Goal: Task Accomplishment & Management: Complete application form

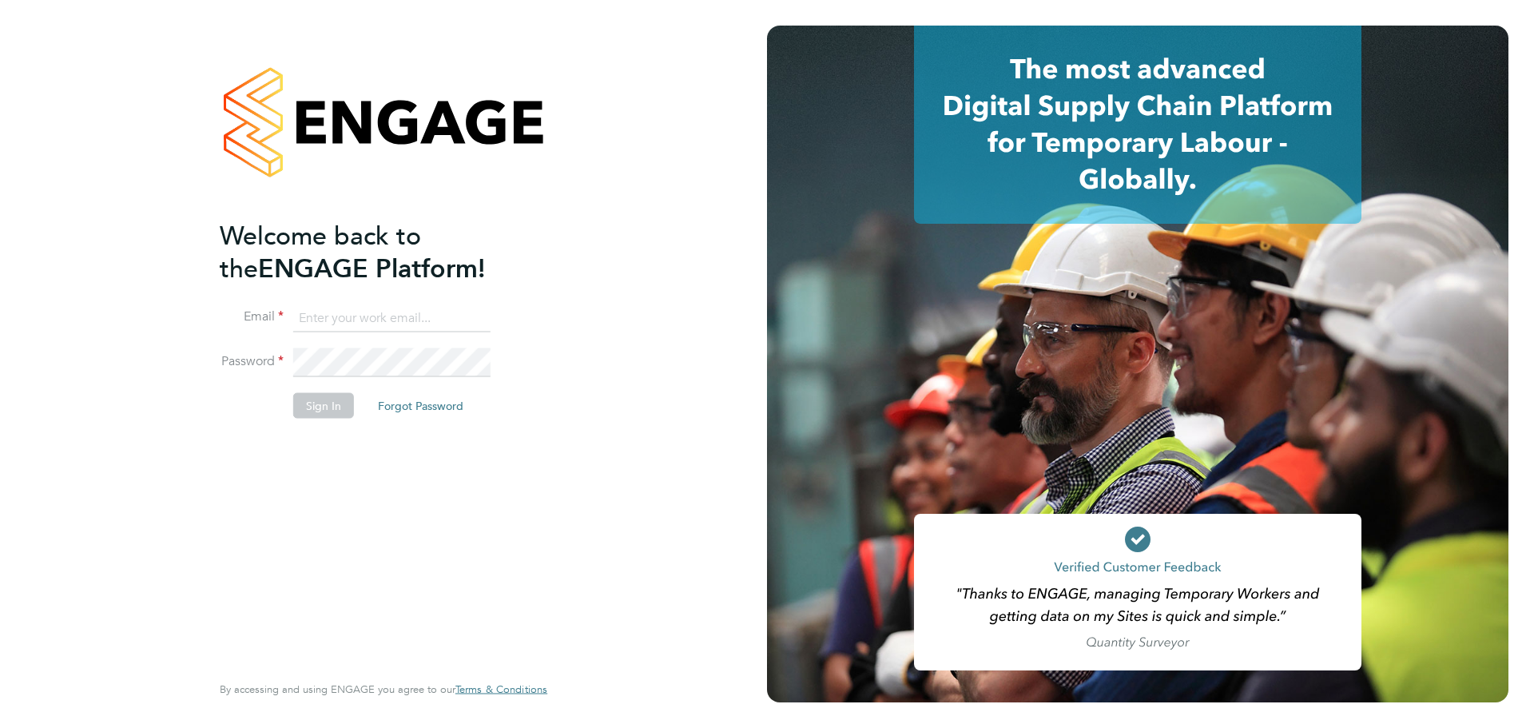
type input "[EMAIL_ADDRESS][PERSON_NAME][DOMAIN_NAME]"
click at [321, 413] on button "Sign In" at bounding box center [323, 405] width 61 height 26
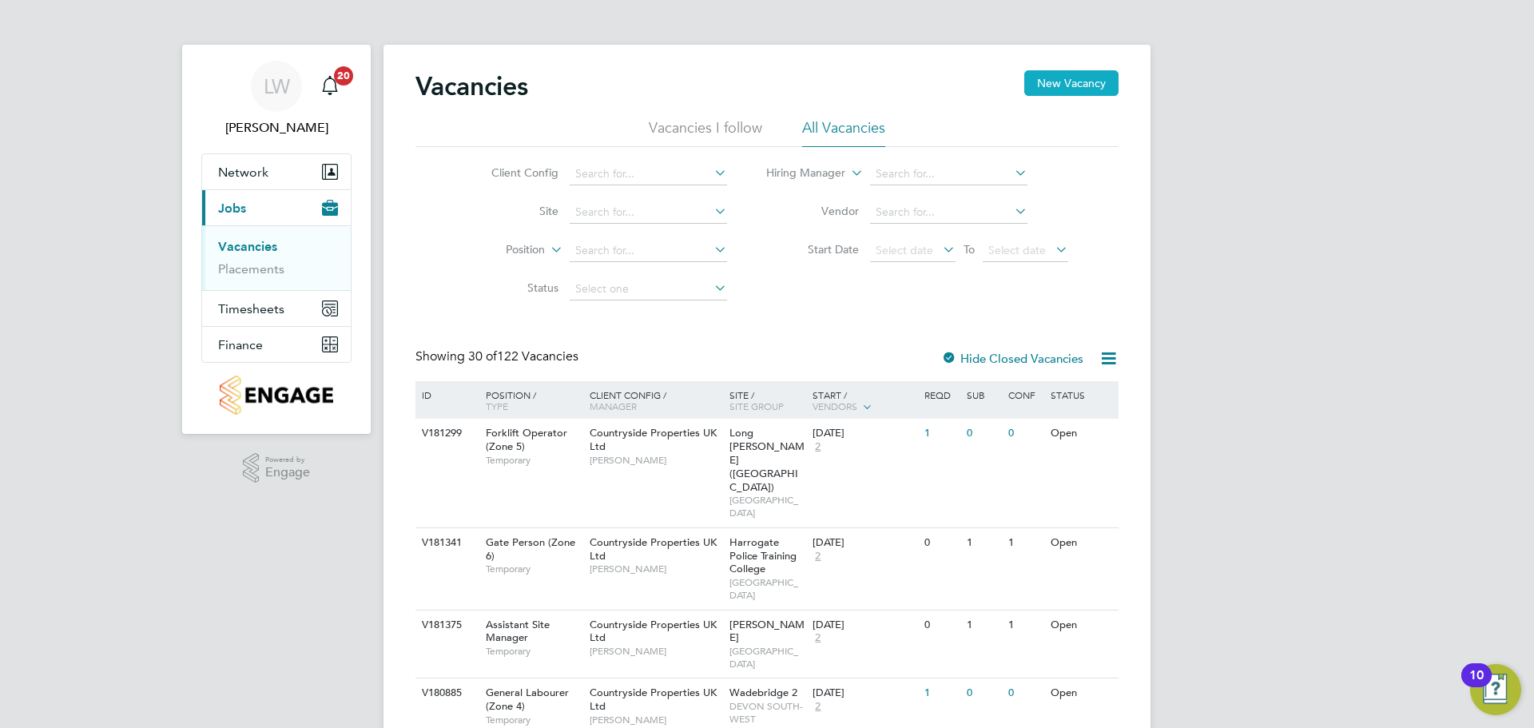
click at [1051, 86] on button "New Vacancy" at bounding box center [1071, 83] width 94 height 26
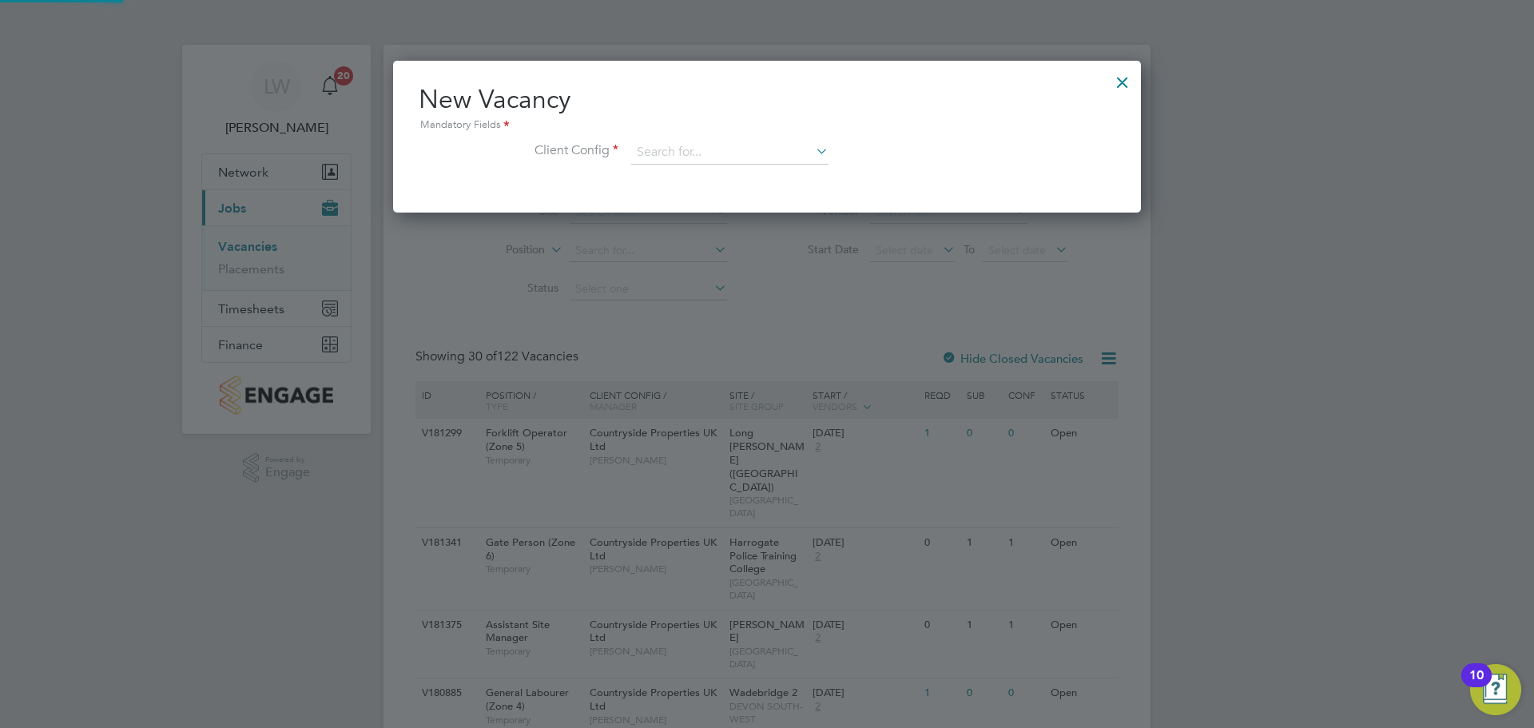
scroll to position [152, 749]
click at [715, 128] on div "Mandatory Fields" at bounding box center [767, 126] width 697 height 18
click at [691, 141] on input at bounding box center [729, 153] width 197 height 24
click at [735, 340] on li "Countryside Properties UK Ltd" at bounding box center [834, 349] width 409 height 22
type input "Countryside Properties UK Ltd"
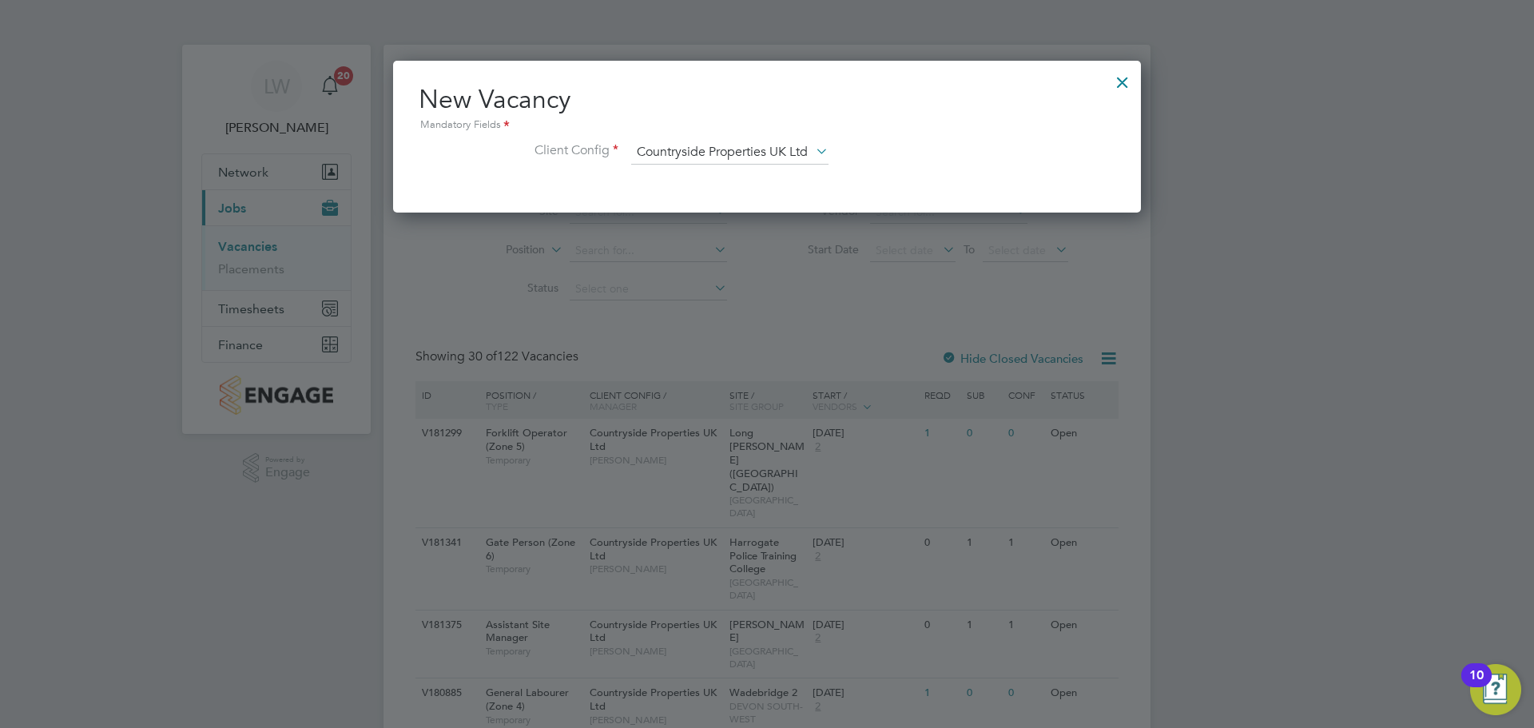
scroll to position [268, 749]
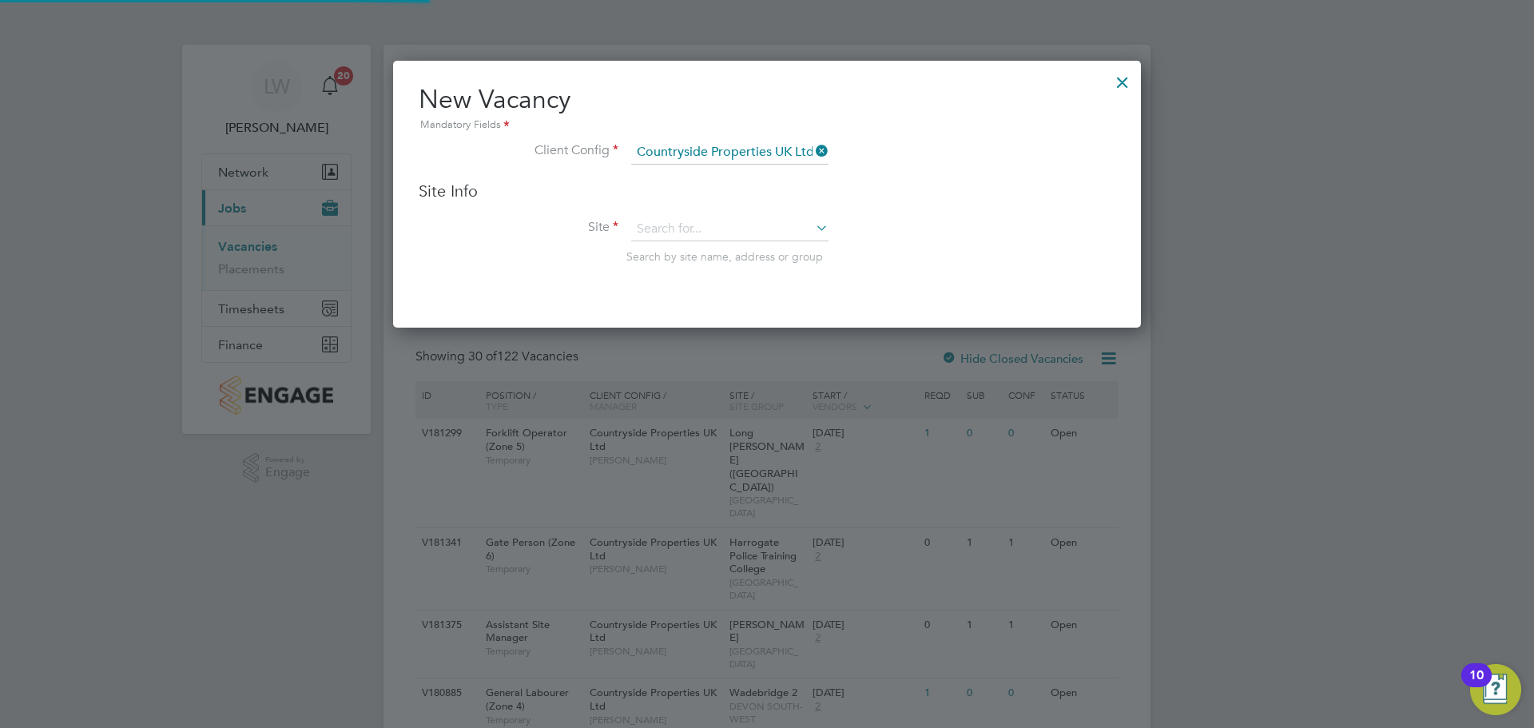
drag, startPoint x: 713, startPoint y: 246, endPoint x: 709, endPoint y: 231, distance: 15.5
click at [712, 245] on li "Site Search by site name, address or group" at bounding box center [767, 256] width 697 height 78
click at [711, 220] on input at bounding box center [729, 229] width 197 height 24
click at [692, 241] on li "Hunting don" at bounding box center [729, 252] width 199 height 22
type input "Huntingdon"
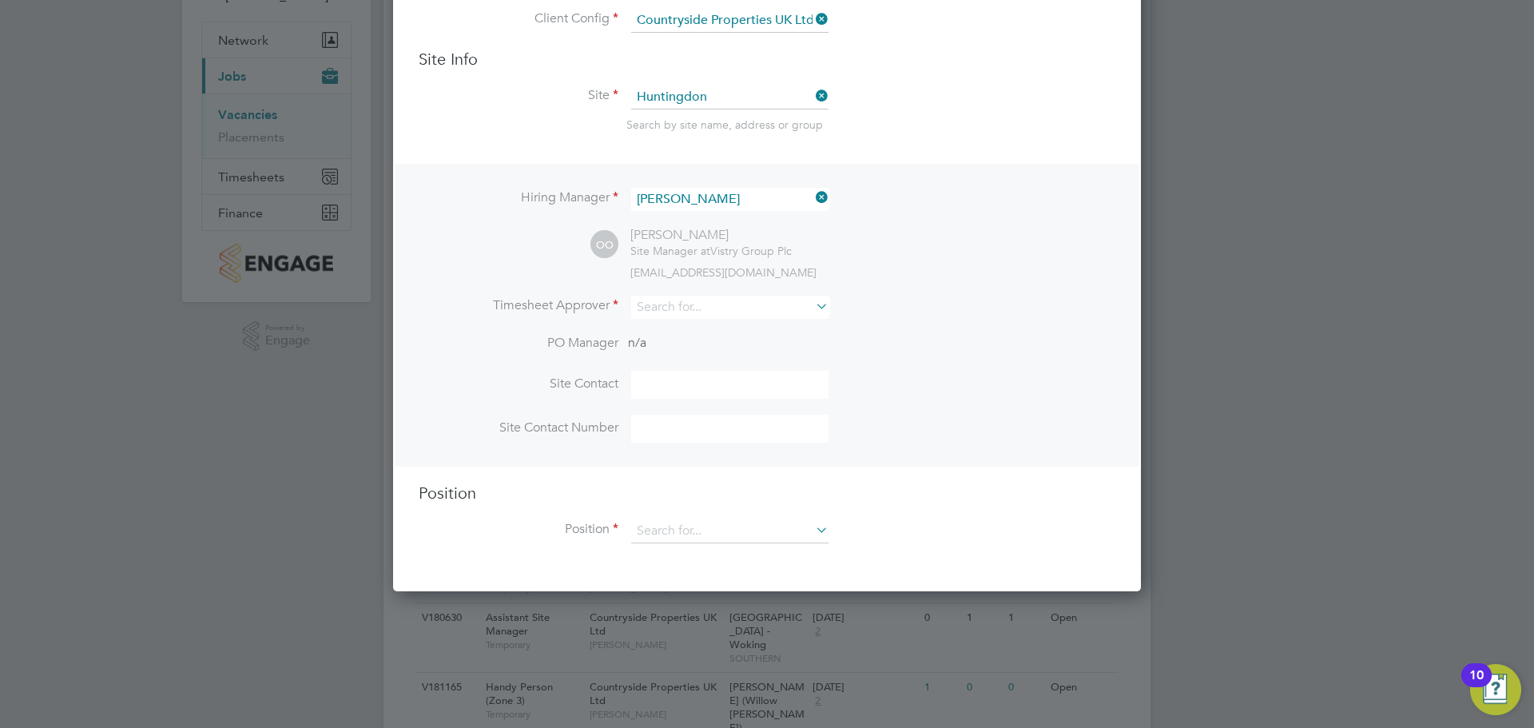
scroll to position [160, 0]
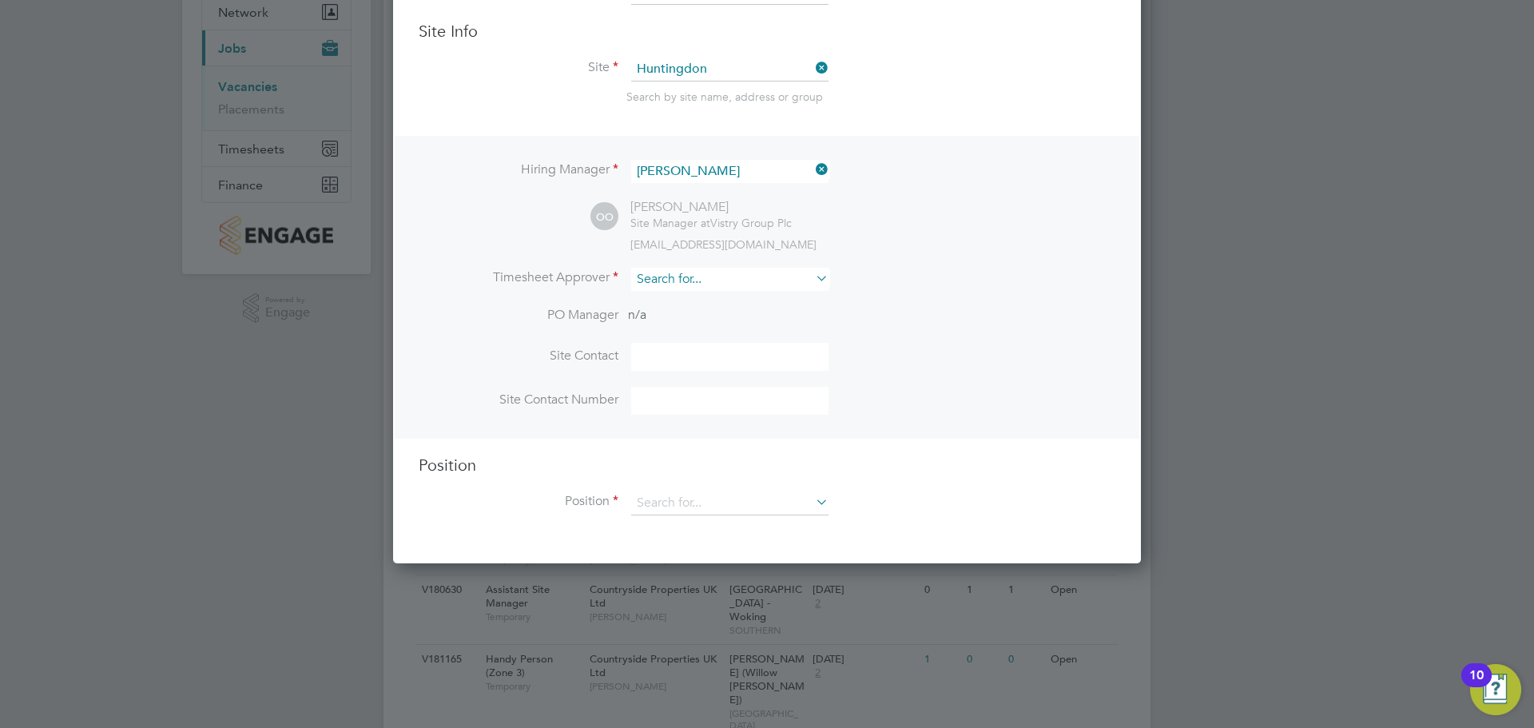
click at [718, 272] on input at bounding box center [729, 279] width 197 height 23
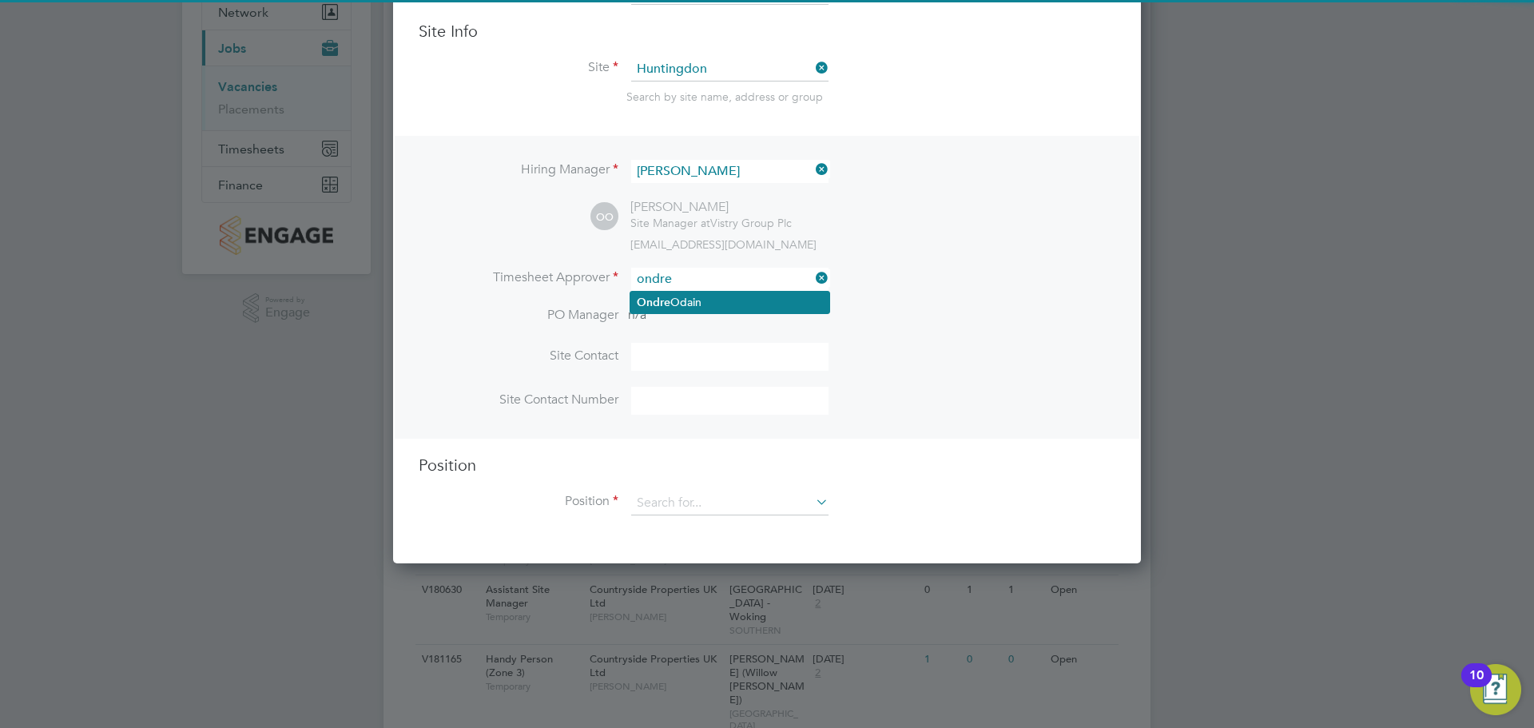
click at [753, 302] on li "[PERSON_NAME]" at bounding box center [729, 303] width 199 height 22
type input "[PERSON_NAME]"
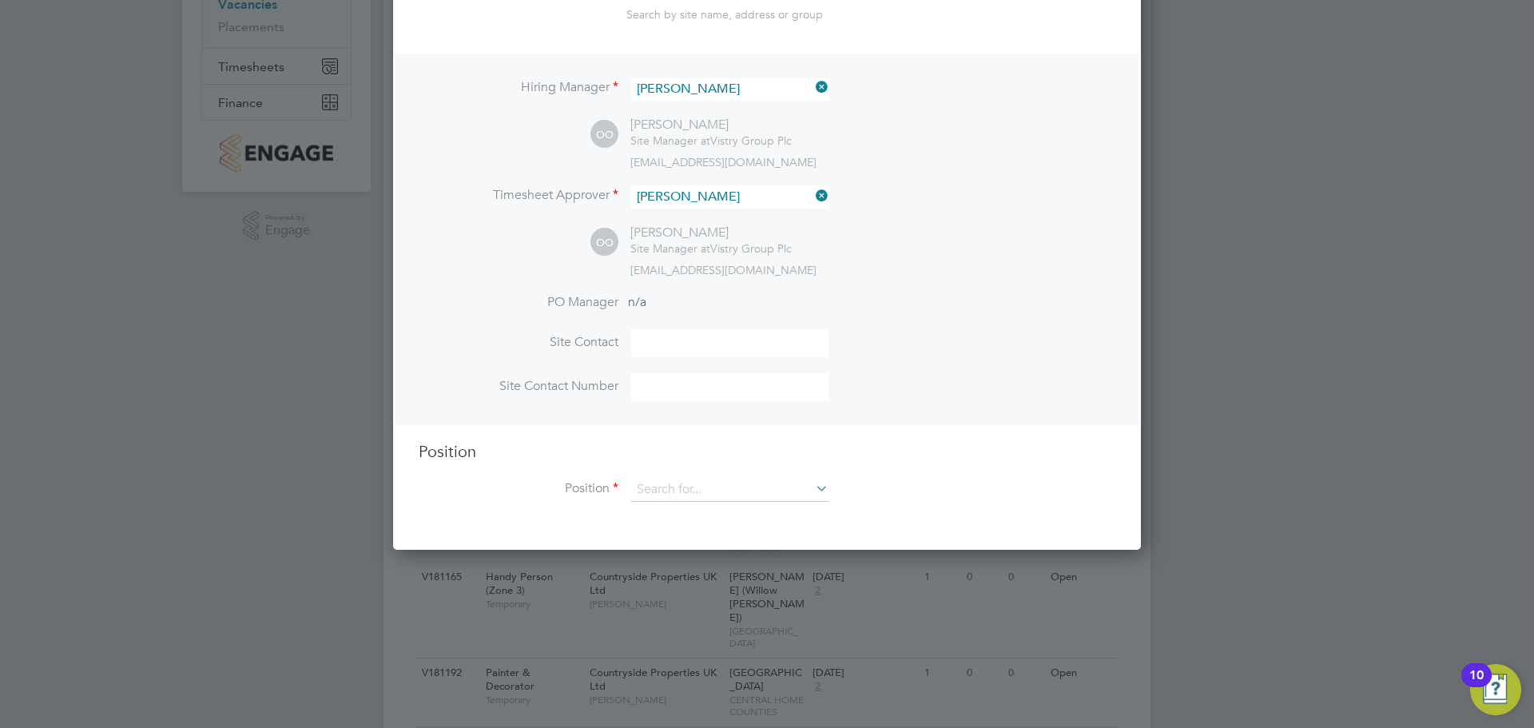
scroll to position [399, 0]
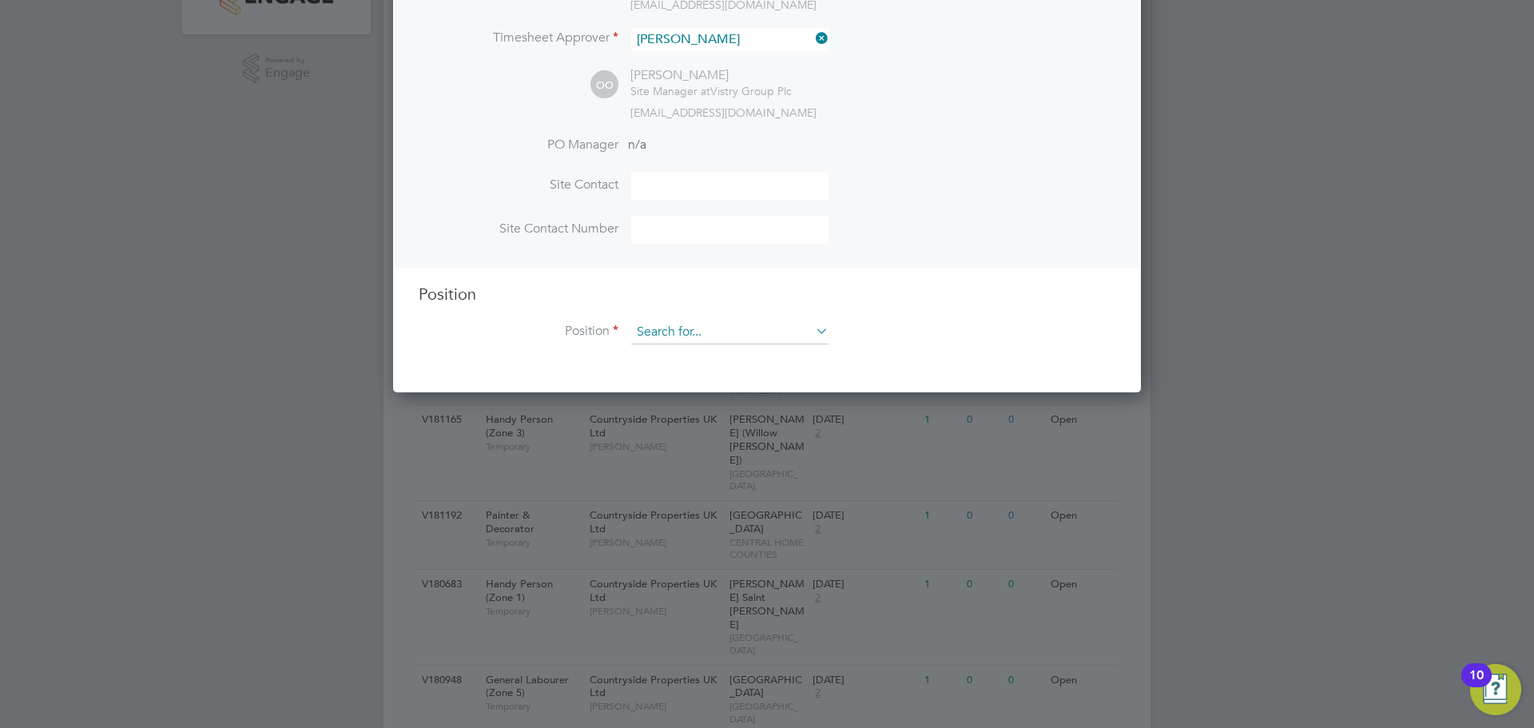
click at [688, 326] on input at bounding box center [729, 332] width 197 height 24
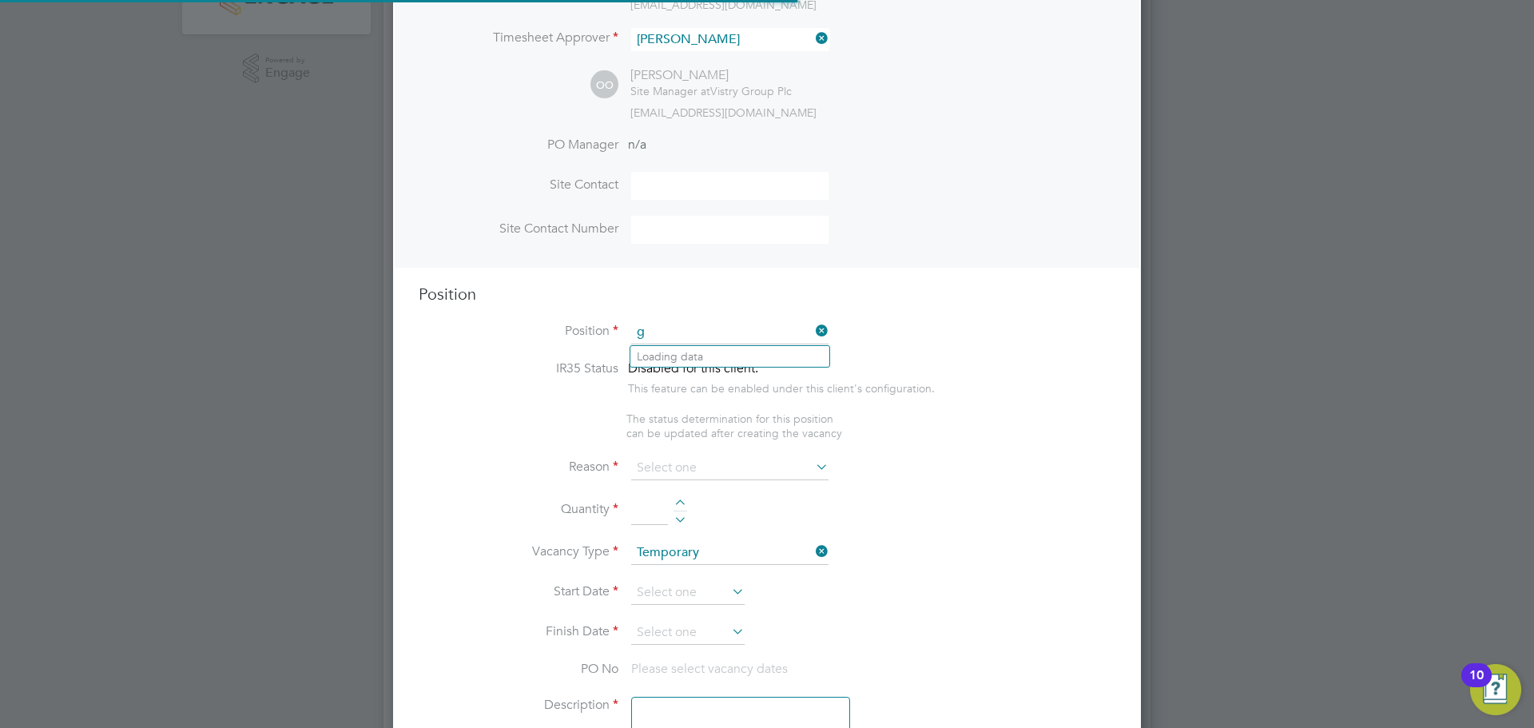
scroll to position [2296, 749]
click at [721, 399] on li "Gener al Labourer (Zone 3)" at bounding box center [729, 400] width 199 height 22
type input "General Labourer (Zone 3)"
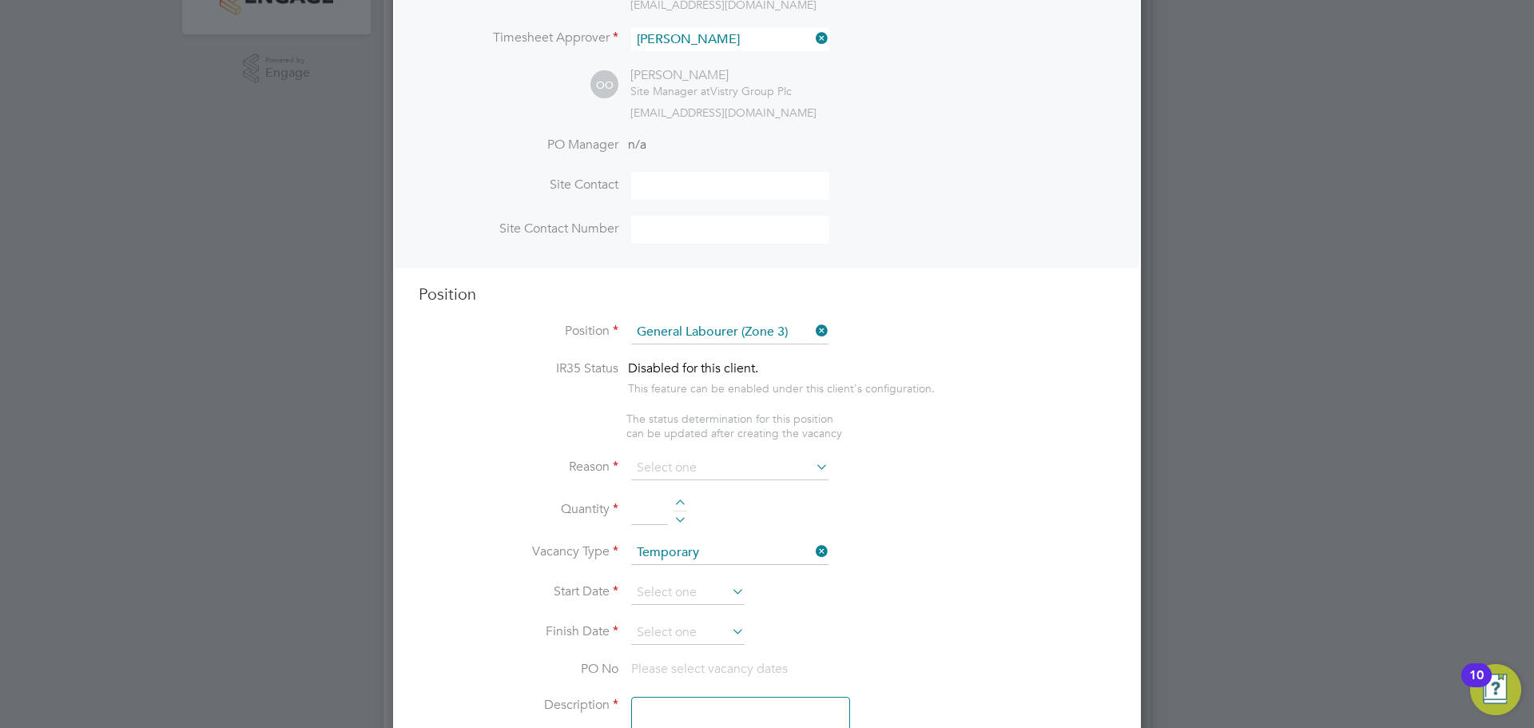
type textarea "- General labouring duties - Supporting the trades on site - Moving materials a…"
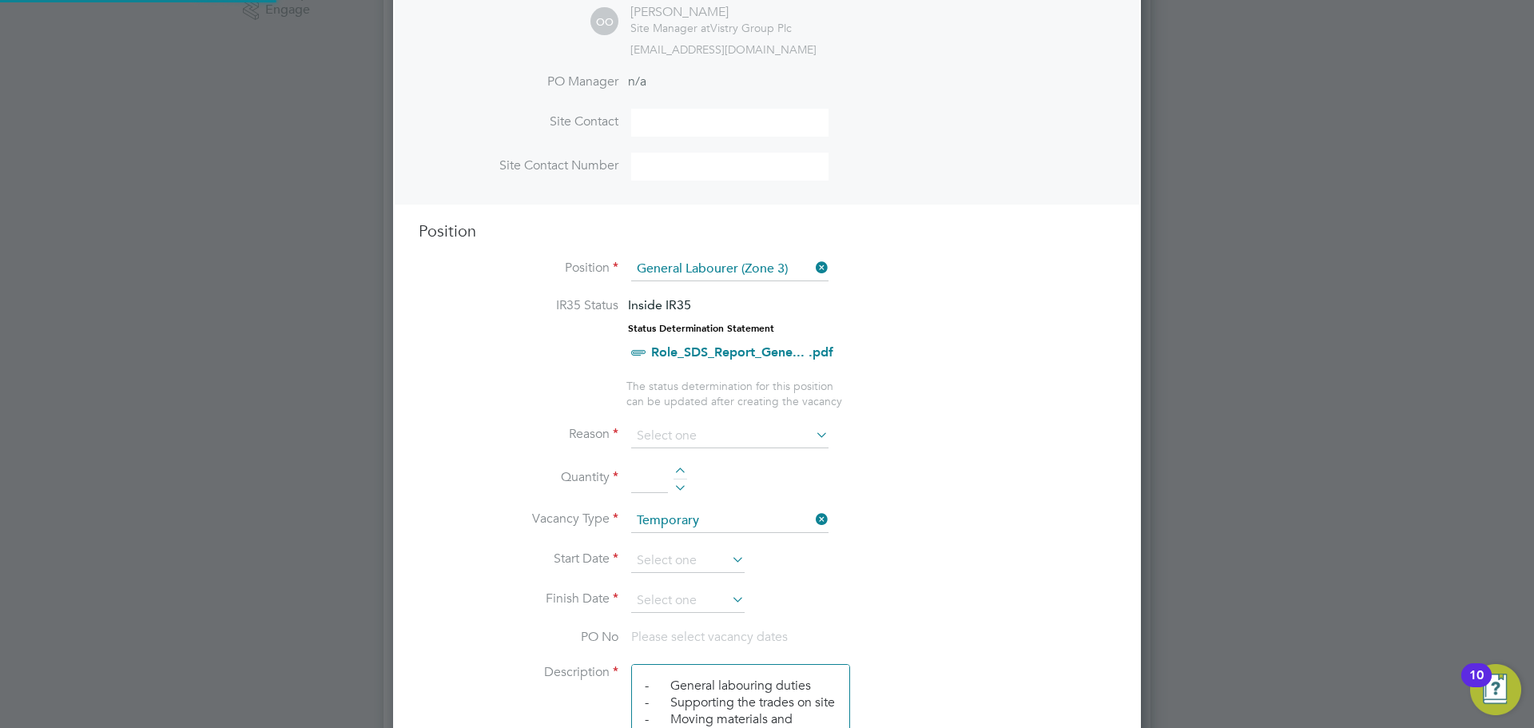
scroll to position [559, 0]
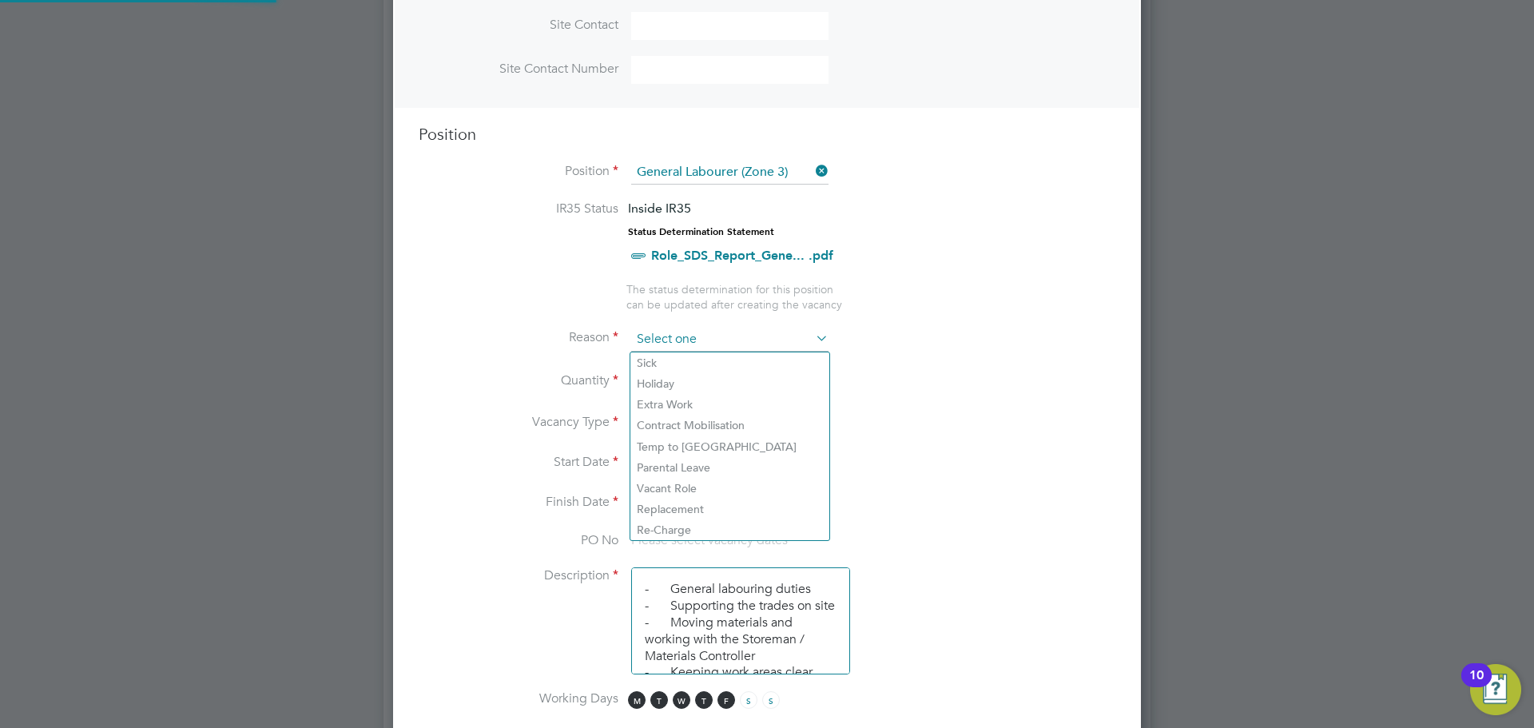
click at [682, 339] on input at bounding box center [729, 340] width 197 height 24
click at [685, 483] on li "Vacant Role" at bounding box center [729, 488] width 199 height 21
type input "Vacant Role"
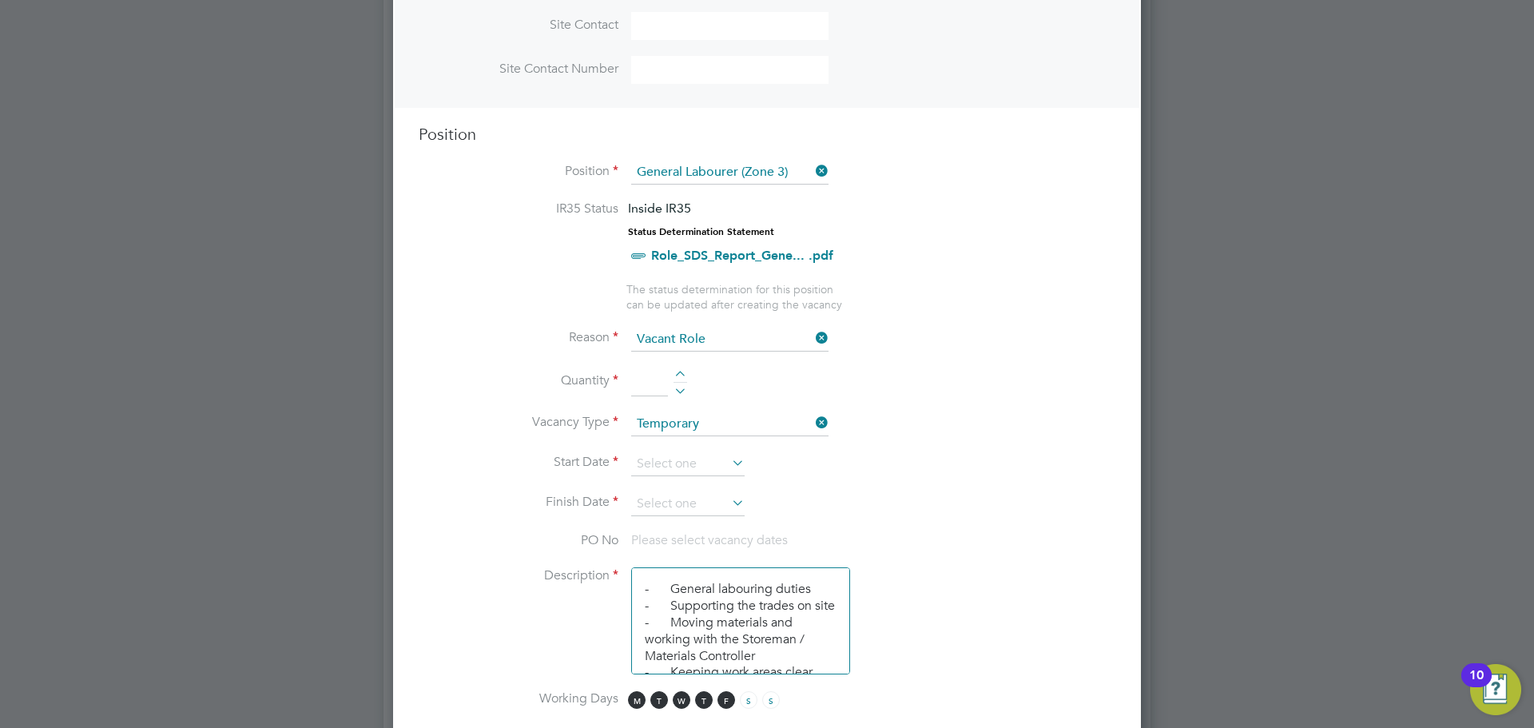
click at [682, 370] on li "Quantity" at bounding box center [767, 390] width 697 height 45
click at [680, 372] on div at bounding box center [681, 376] width 14 height 11
type input "2"
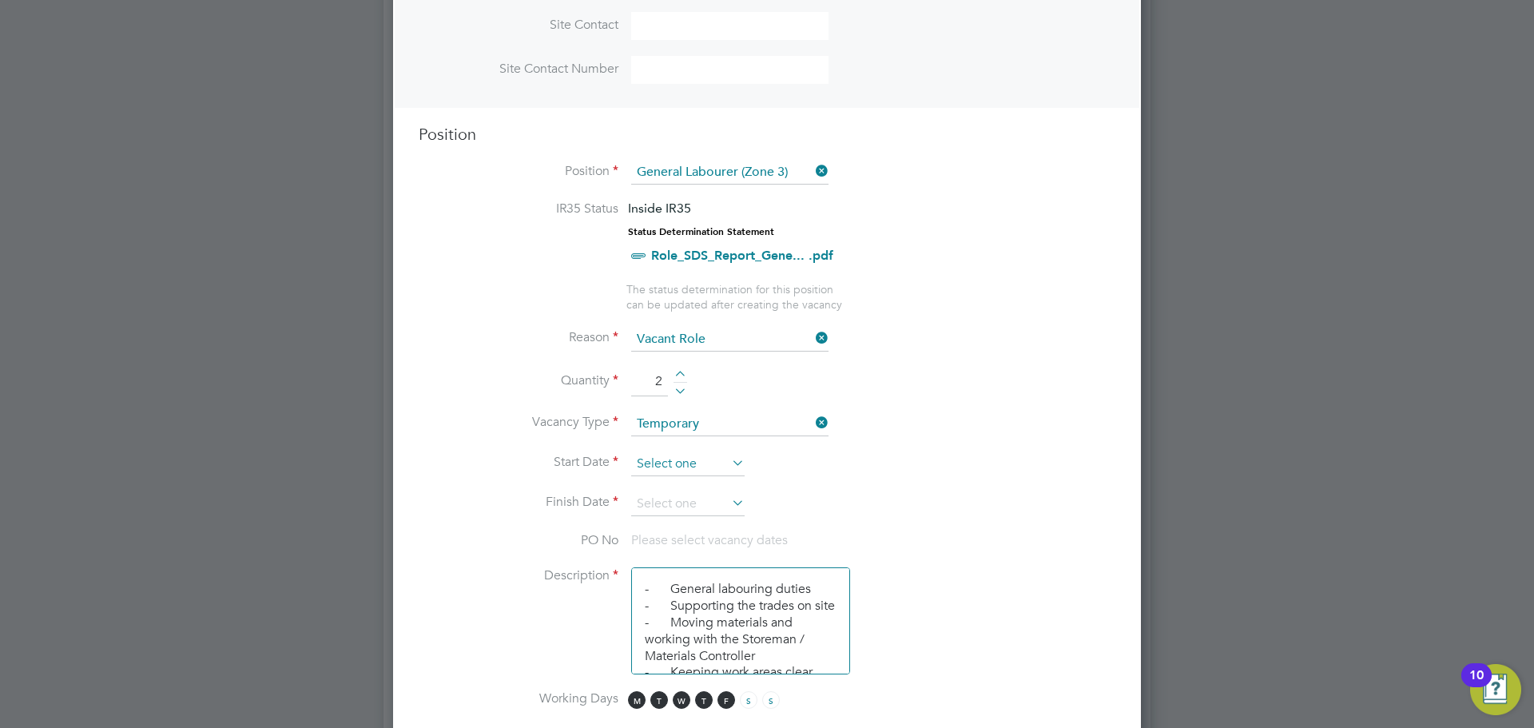
click at [674, 457] on input at bounding box center [687, 464] width 113 height 24
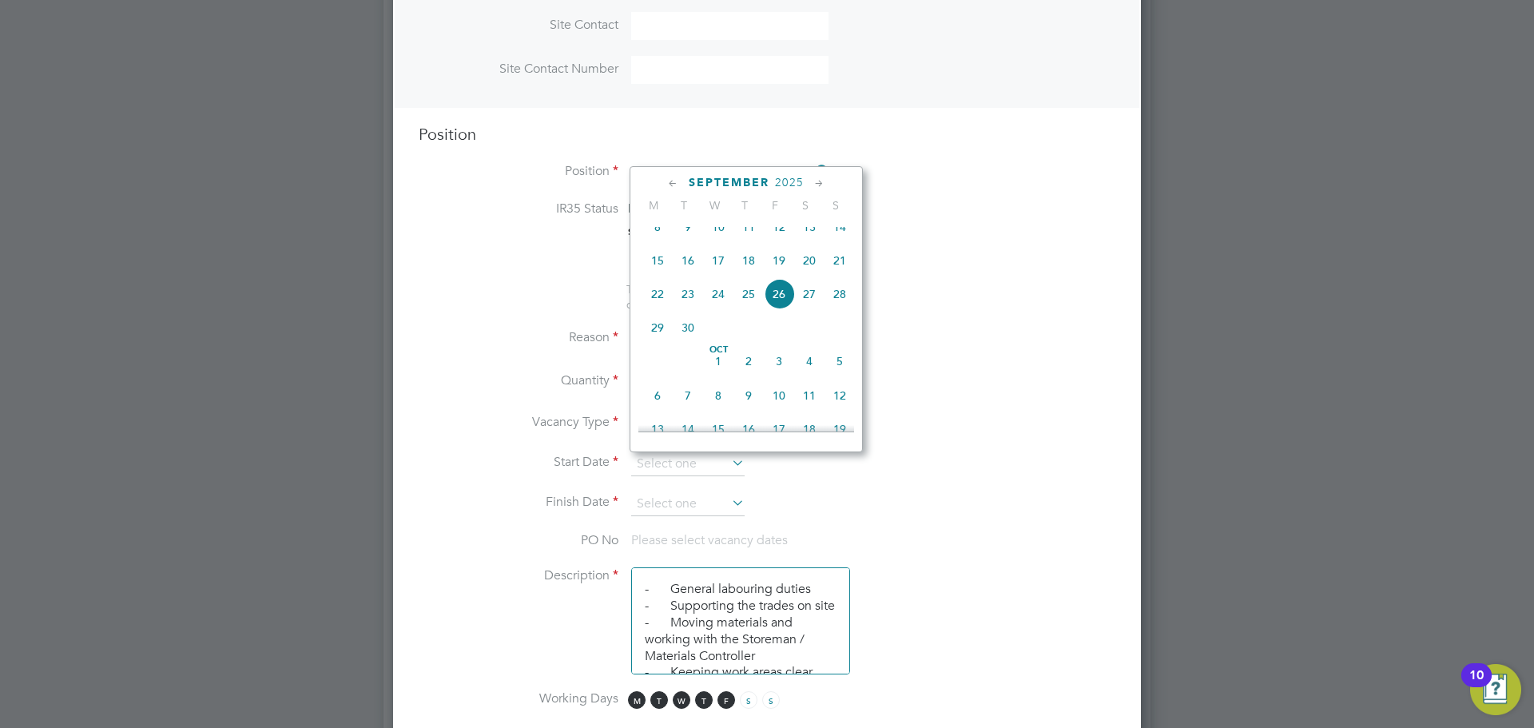
click at [656, 276] on span "15" at bounding box center [657, 260] width 30 height 30
type input "[DATE]"
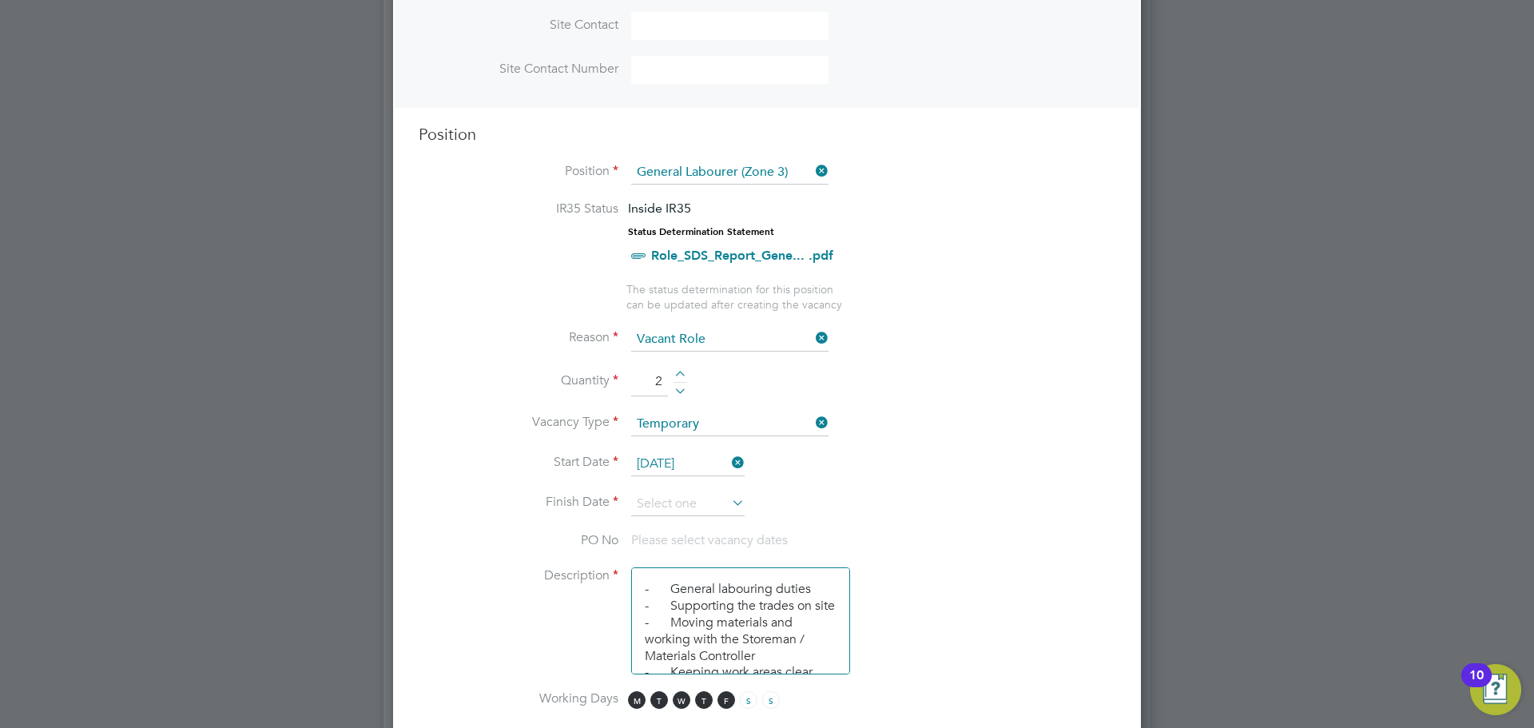
click at [672, 489] on li "Start Date [DATE]" at bounding box center [767, 472] width 697 height 40
click at [677, 496] on input at bounding box center [687, 504] width 113 height 24
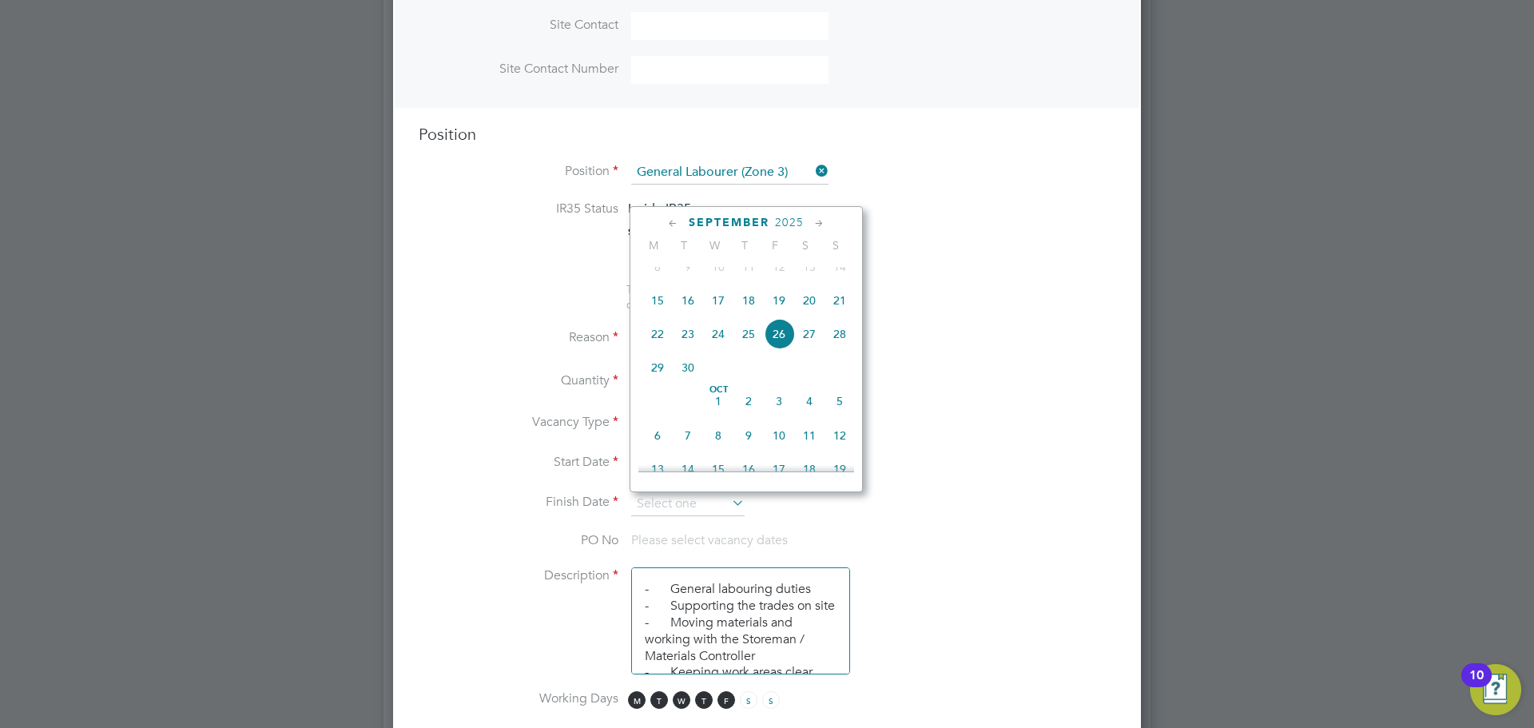
click at [803, 221] on span "2025" at bounding box center [789, 223] width 29 height 14
click at [806, 221] on div "[DATE]" at bounding box center [746, 222] width 216 height 15
click at [807, 221] on div "[DATE]" at bounding box center [746, 222] width 216 height 15
click at [816, 221] on icon at bounding box center [819, 224] width 15 height 18
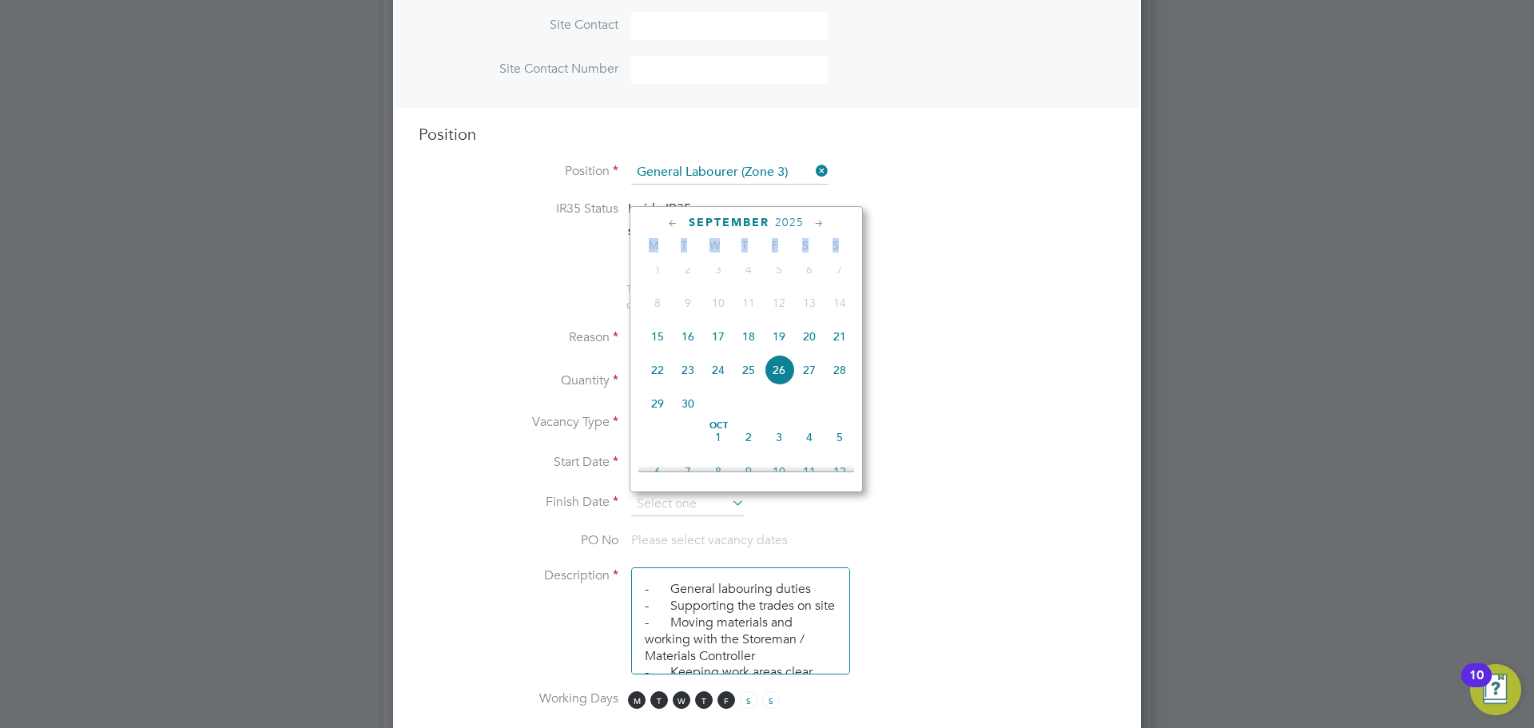
click at [817, 221] on icon at bounding box center [819, 224] width 15 height 18
click at [821, 223] on icon at bounding box center [819, 224] width 15 height 18
drag, startPoint x: 657, startPoint y: 312, endPoint x: 650, endPoint y: 350, distance: 38.2
click at [654, 310] on span "3" at bounding box center [657, 295] width 30 height 30
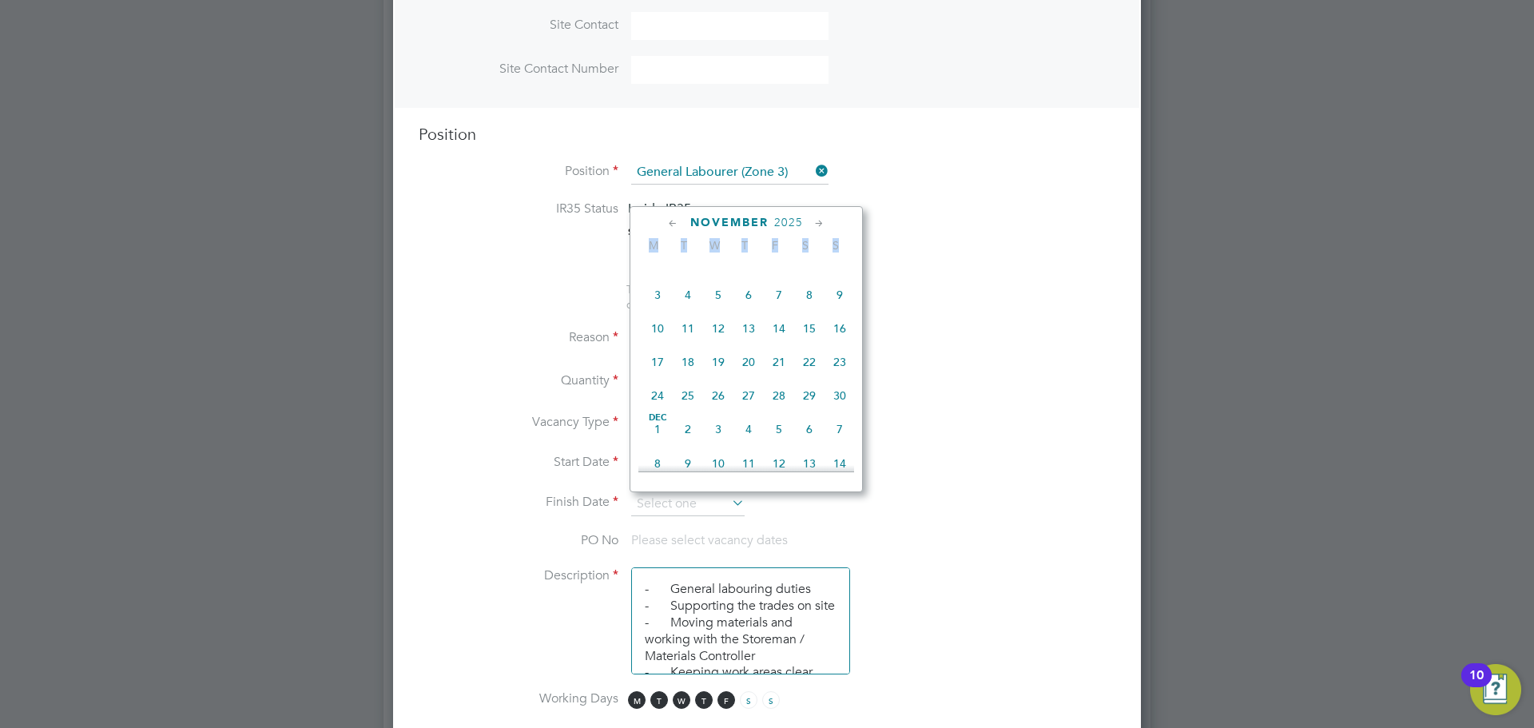
type input "[DATE]"
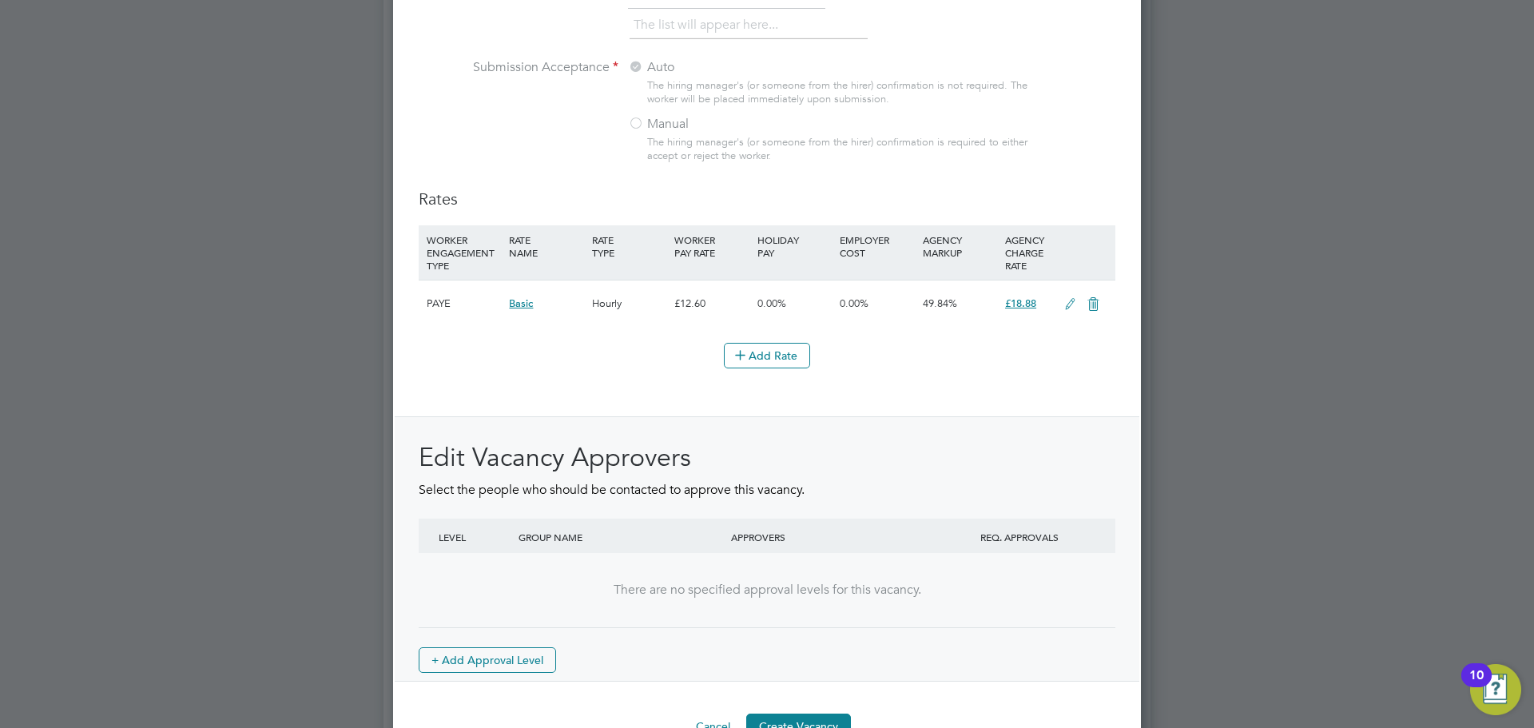
scroll to position [1767, 0]
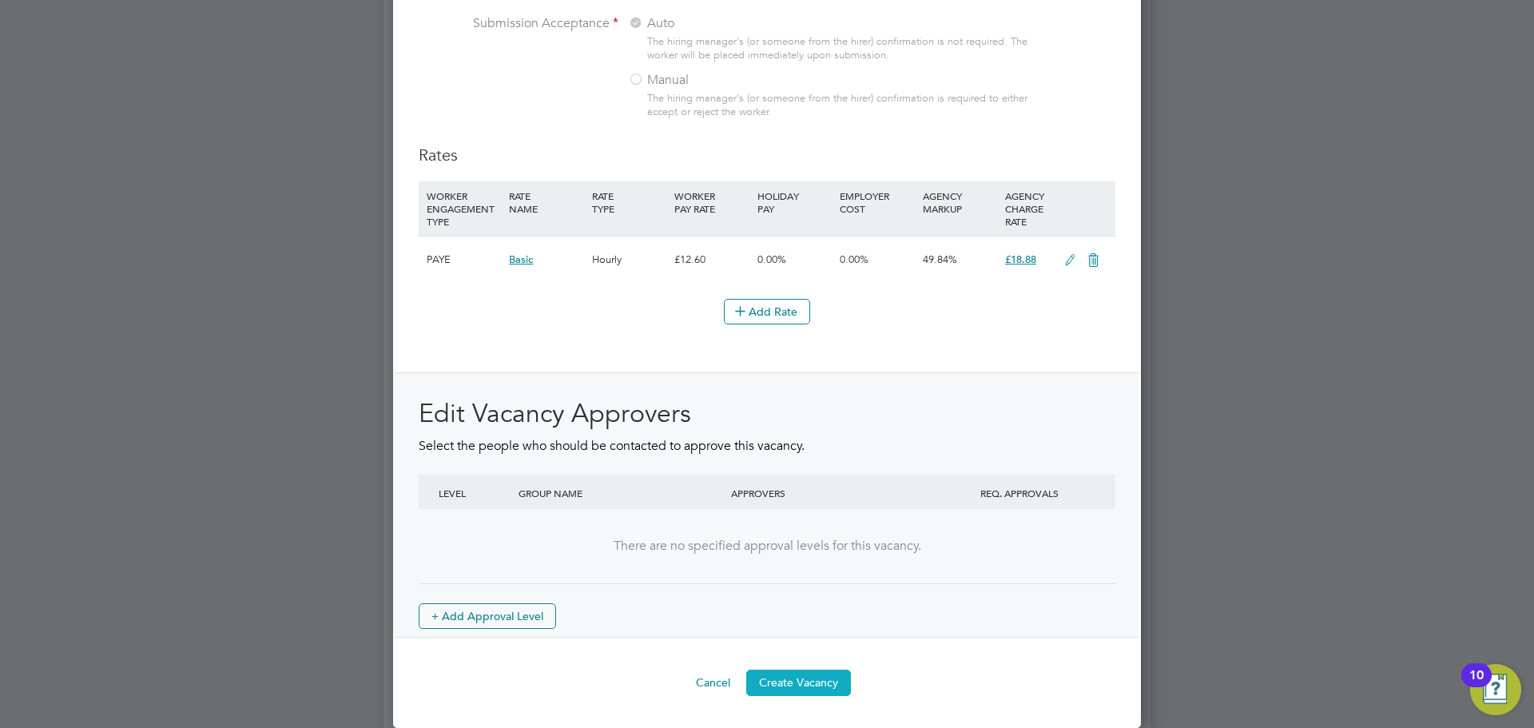
drag, startPoint x: 806, startPoint y: 675, endPoint x: 793, endPoint y: 677, distance: 13.7
click at [805, 675] on button "Create Vacancy" at bounding box center [798, 683] width 105 height 26
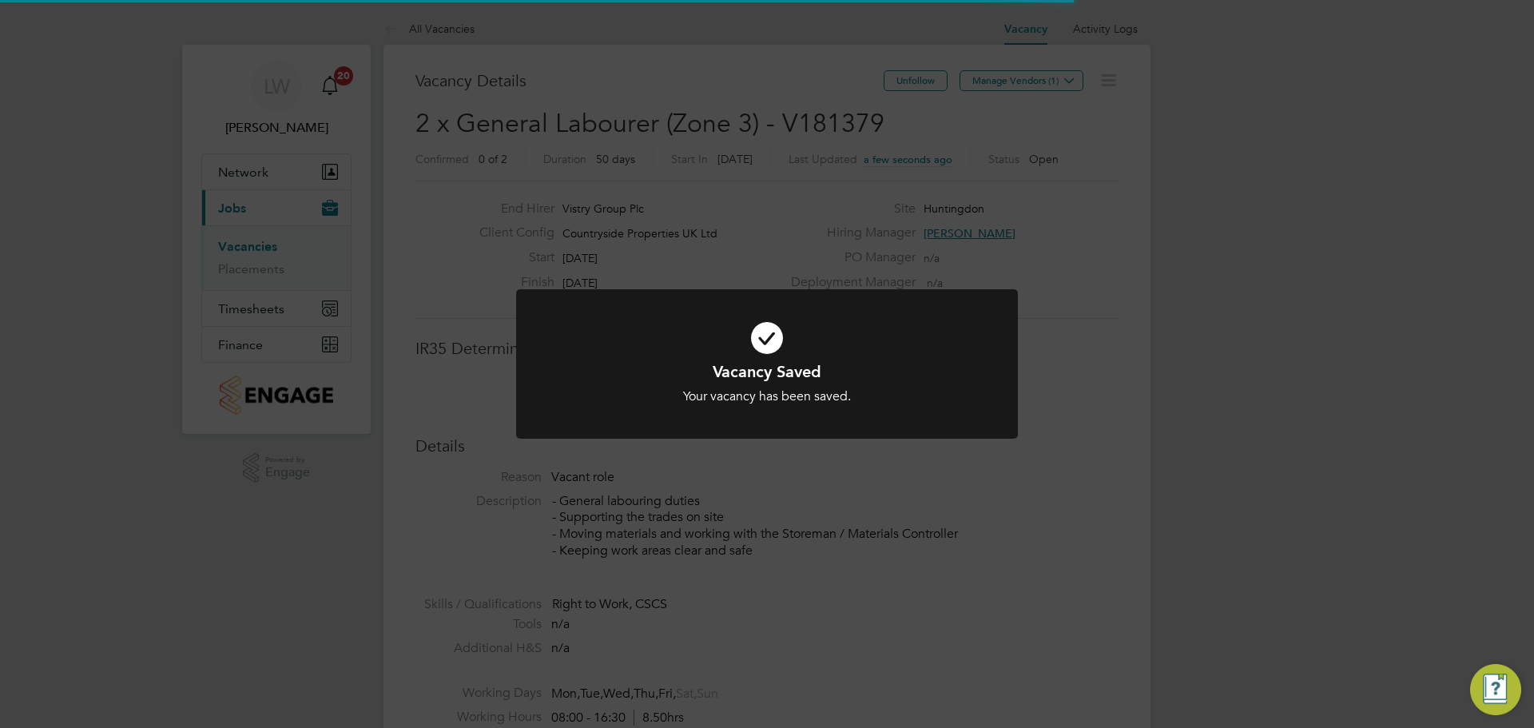
click at [833, 244] on div "Vacancy Saved Your vacancy has been saved. Cancel Okay" at bounding box center [767, 364] width 1534 height 728
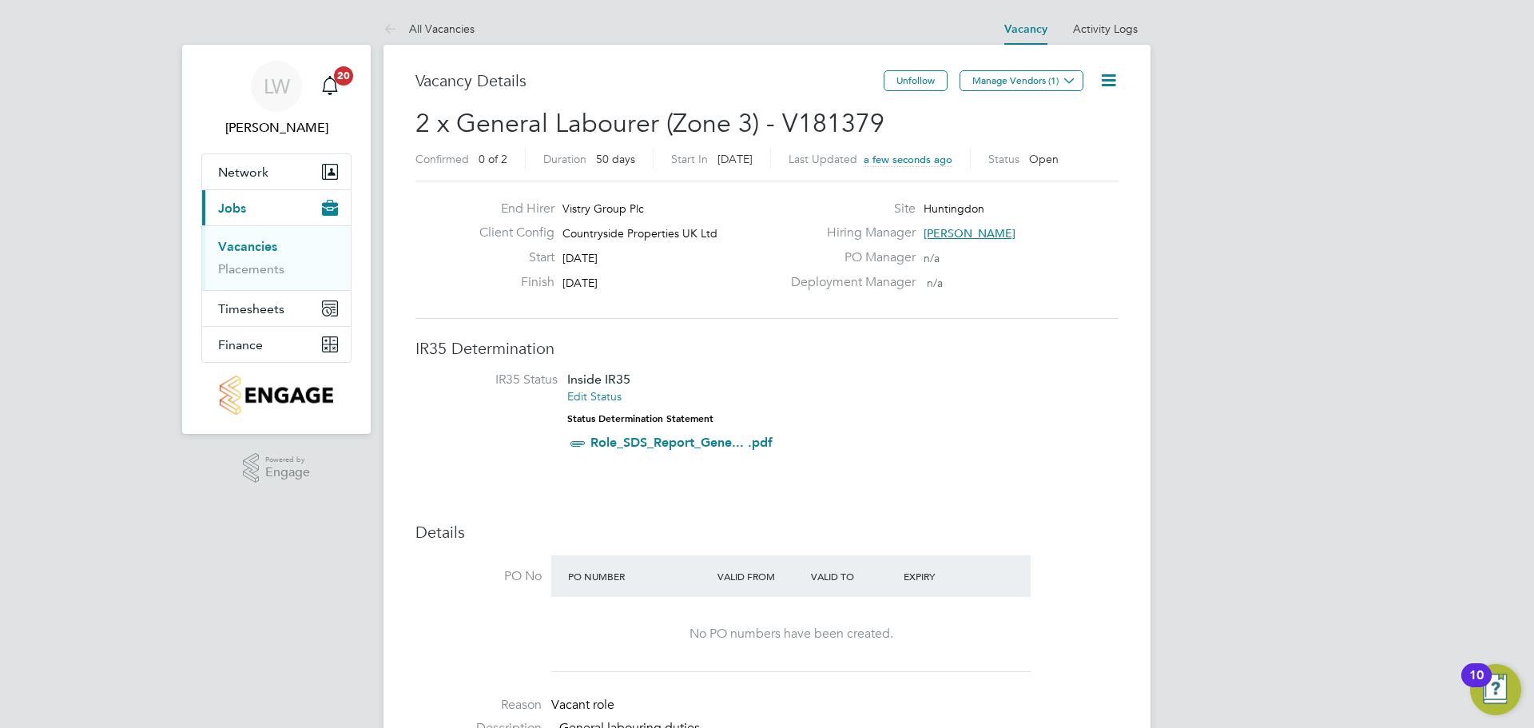
click at [984, 98] on div "Unfollow Manage Vendors (1)" at bounding box center [1001, 88] width 235 height 37
click at [988, 87] on button "Manage Vendors (1)" at bounding box center [1022, 80] width 124 height 21
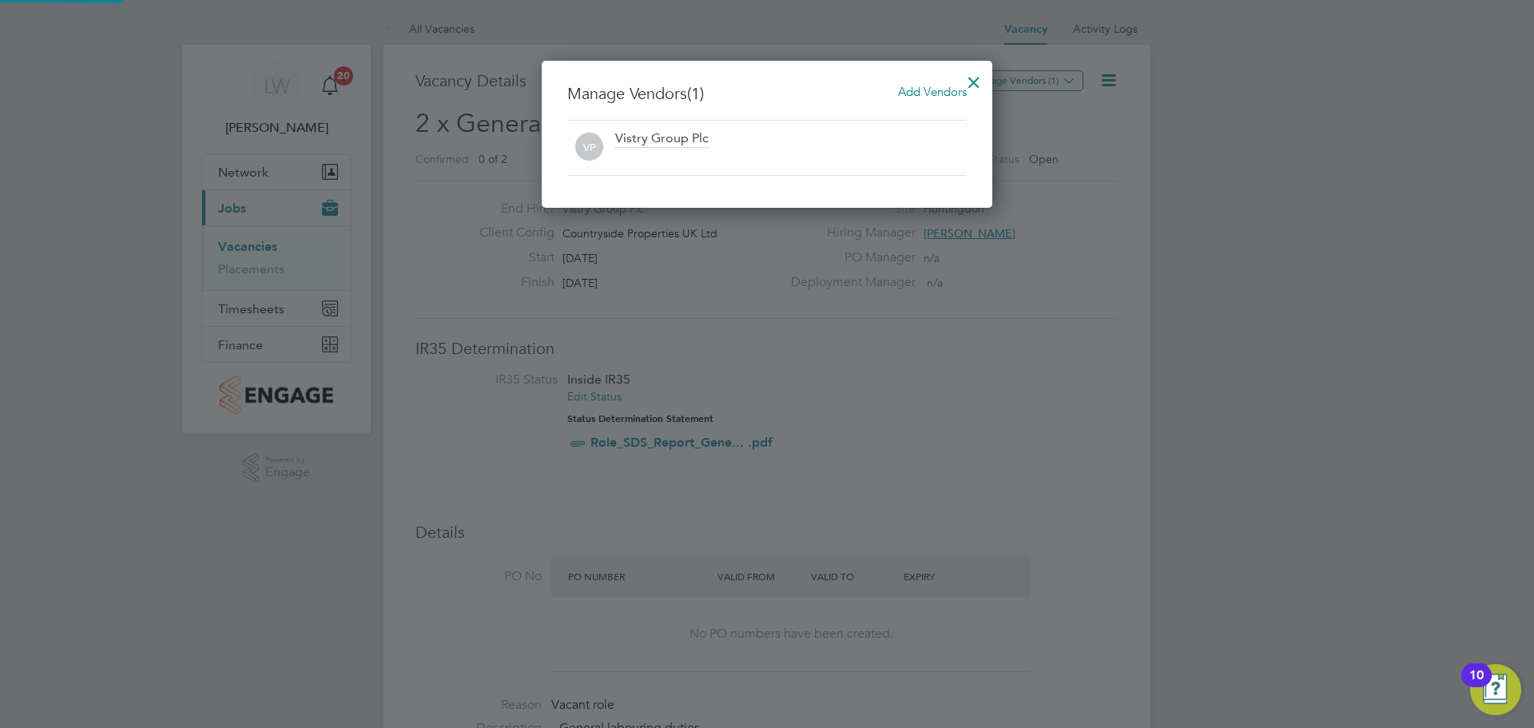
drag, startPoint x: 932, startPoint y: 91, endPoint x: 854, endPoint y: 119, distance: 83.1
click at [932, 91] on span "Add Vendors" at bounding box center [932, 91] width 69 height 15
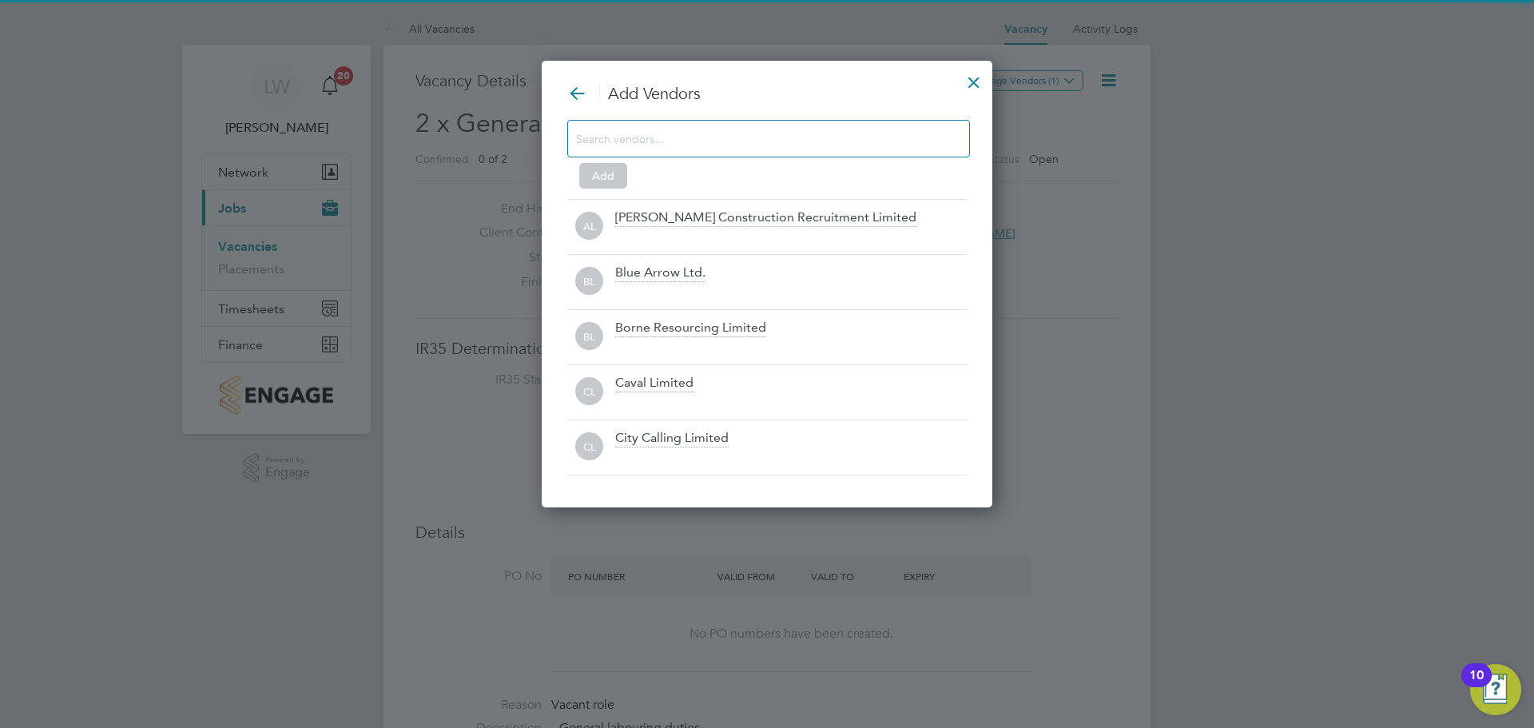
click at [727, 127] on div at bounding box center [768, 139] width 403 height 38
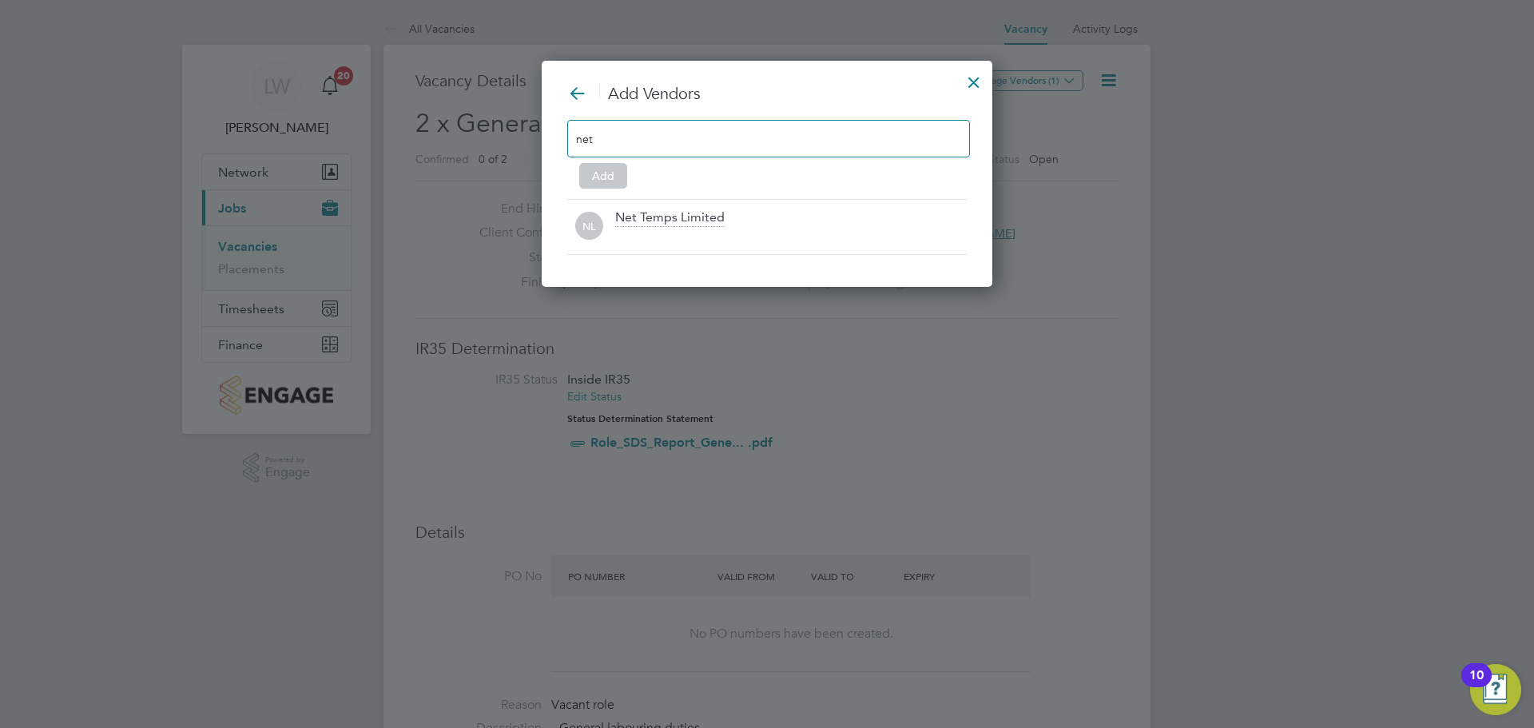
type input "net"
click at [762, 240] on div at bounding box center [791, 237] width 352 height 16
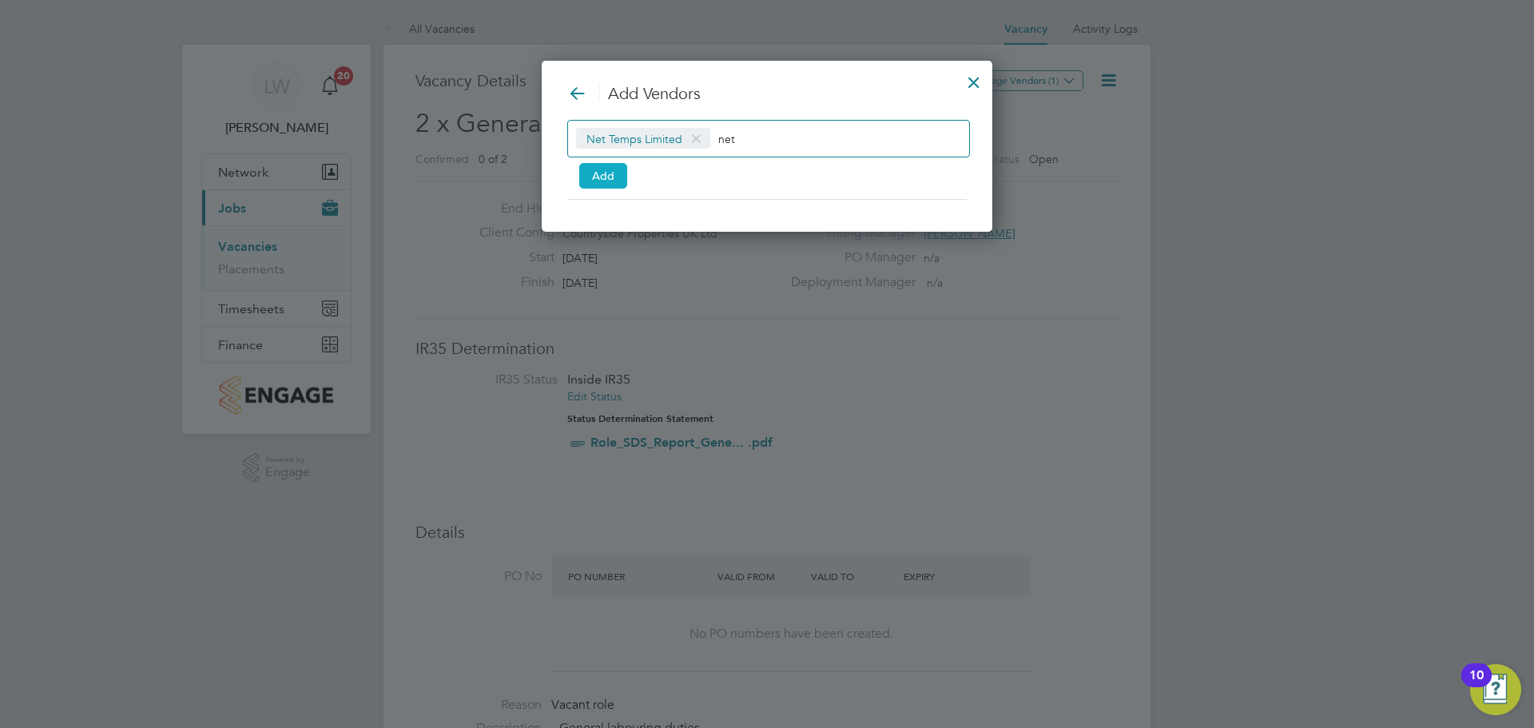
click at [604, 179] on button "Add" at bounding box center [603, 176] width 48 height 26
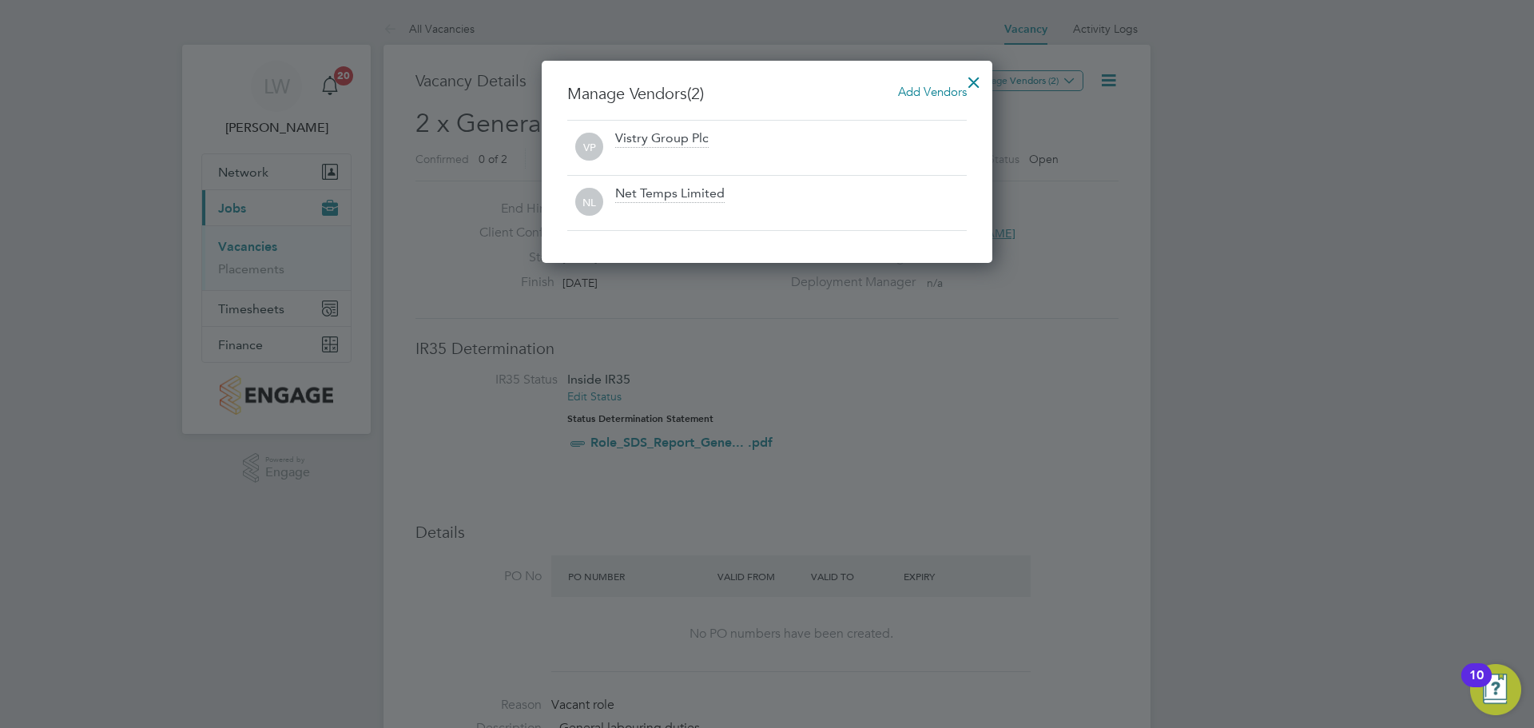
click at [968, 87] on div at bounding box center [974, 78] width 29 height 29
